Goal: Find contact information: Find contact information

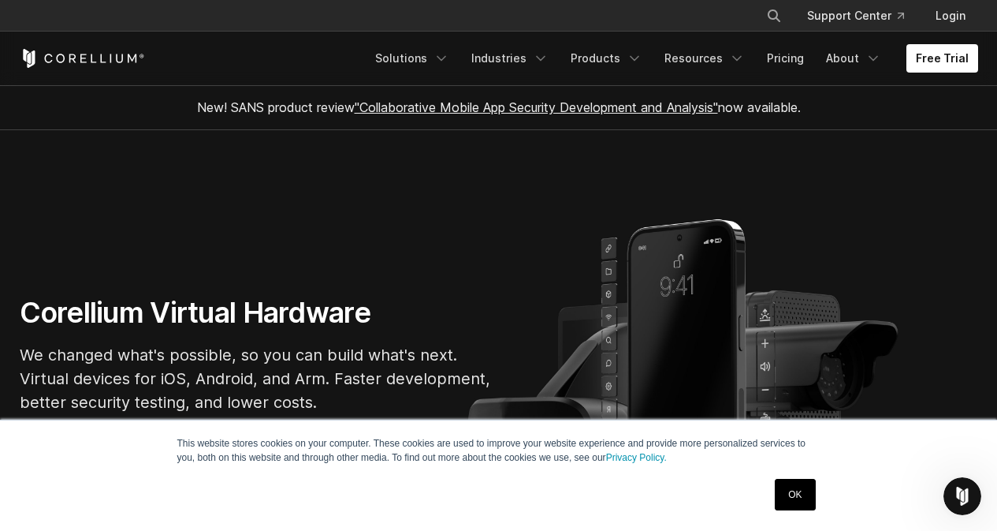
click at [337, 236] on section "Corellium Virtual Hardware We changed what's possible, so you can build what's …" at bounding box center [498, 361] width 997 height 462
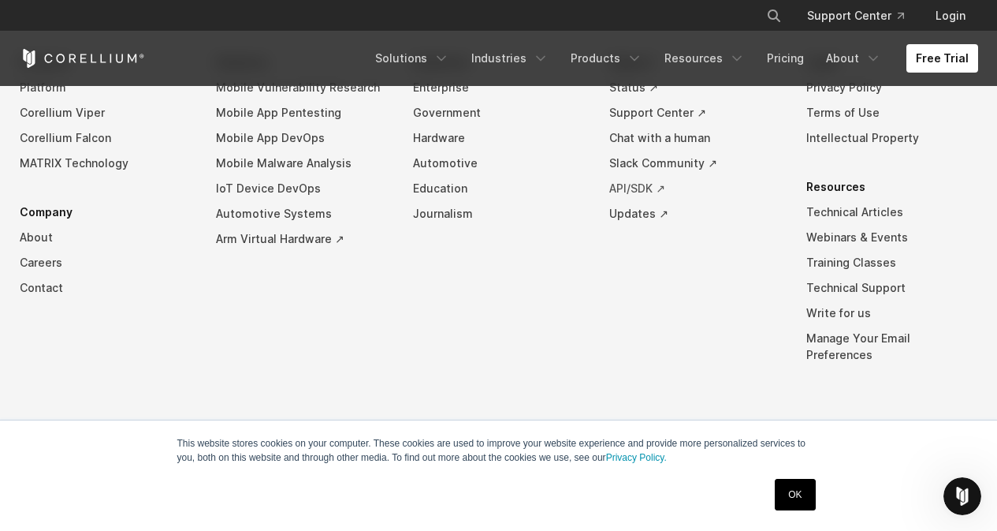
scroll to position [3728, 0]
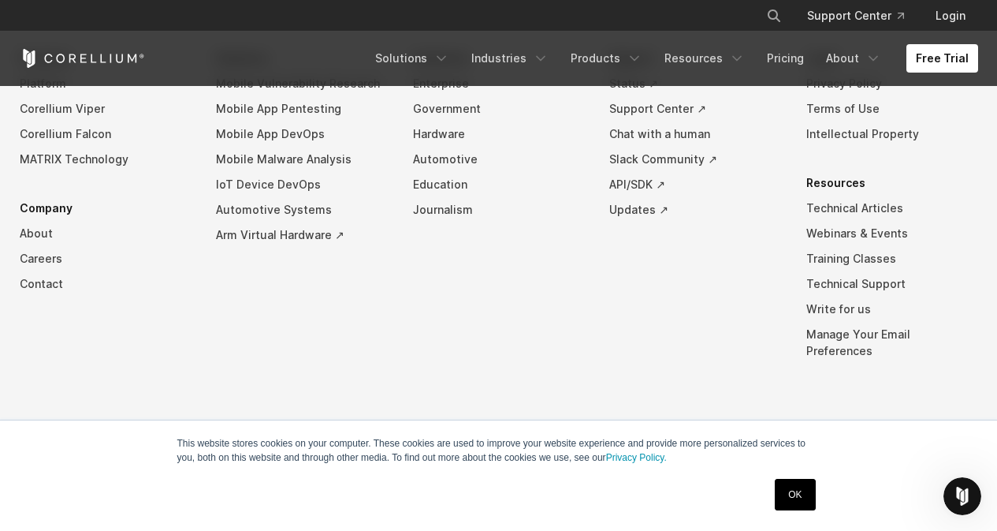
click at [780, 501] on link "OK" at bounding box center [795, 495] width 40 height 32
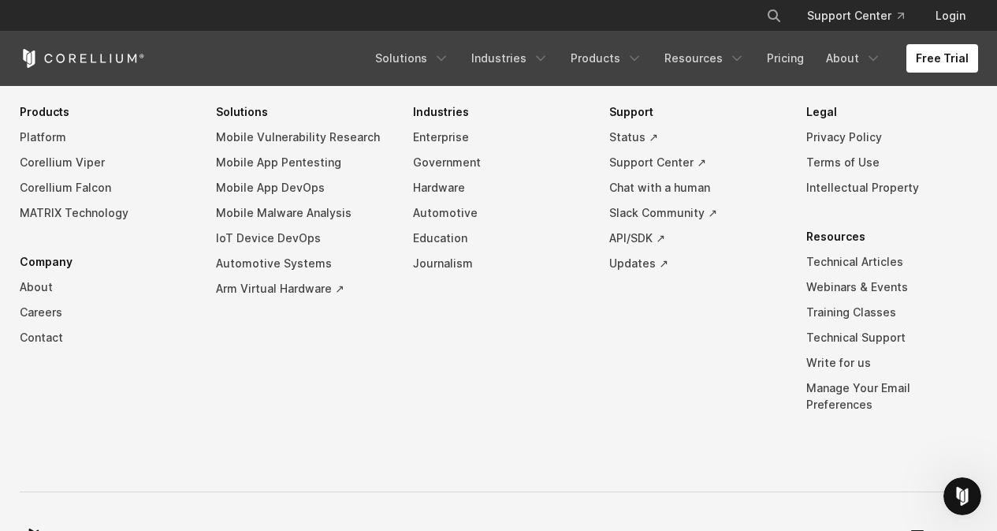
scroll to position [3614, 0]
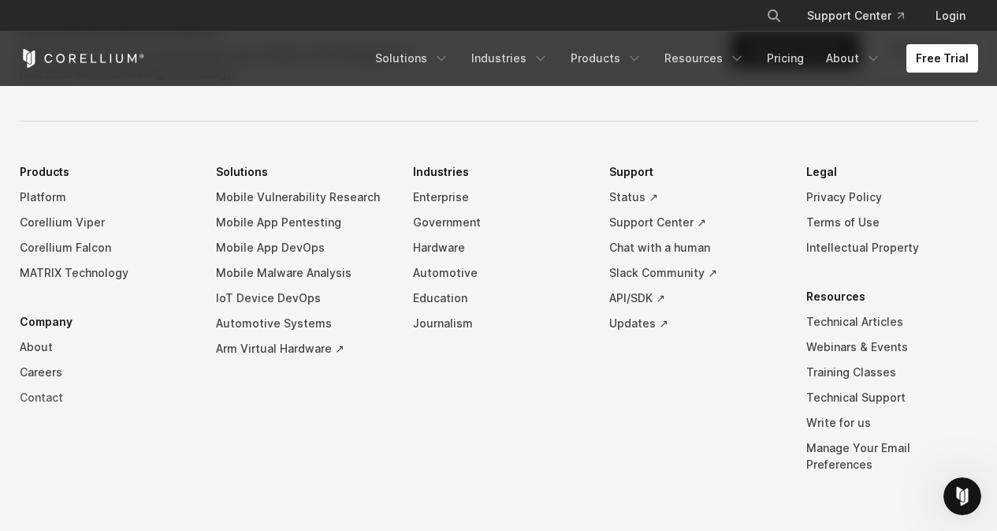
click at [48, 409] on link "Contact" at bounding box center [106, 397] width 172 height 25
click at [50, 409] on link "Contact" at bounding box center [106, 397] width 172 height 25
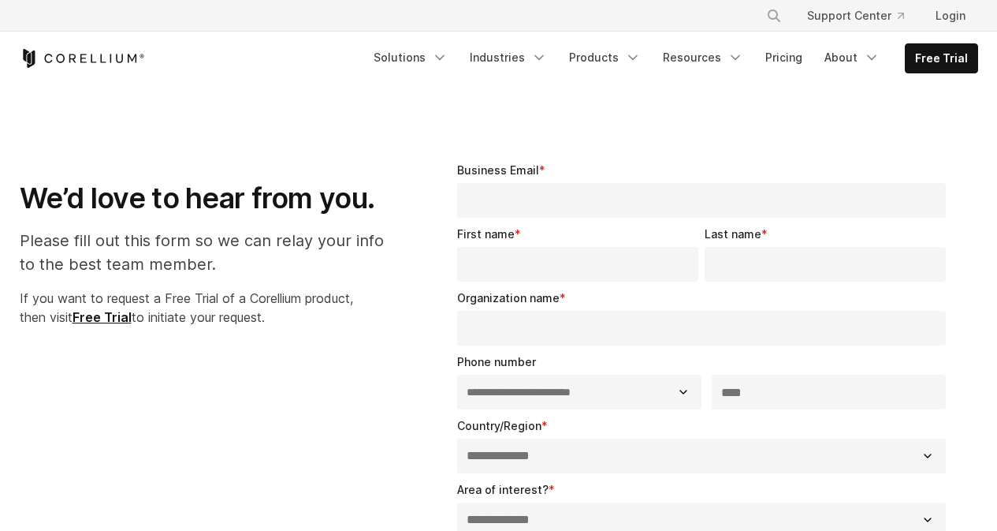
select select "**"
click at [721, 59] on link "Resources" at bounding box center [703, 57] width 99 height 28
